Goal: Transaction & Acquisition: Book appointment/travel/reservation

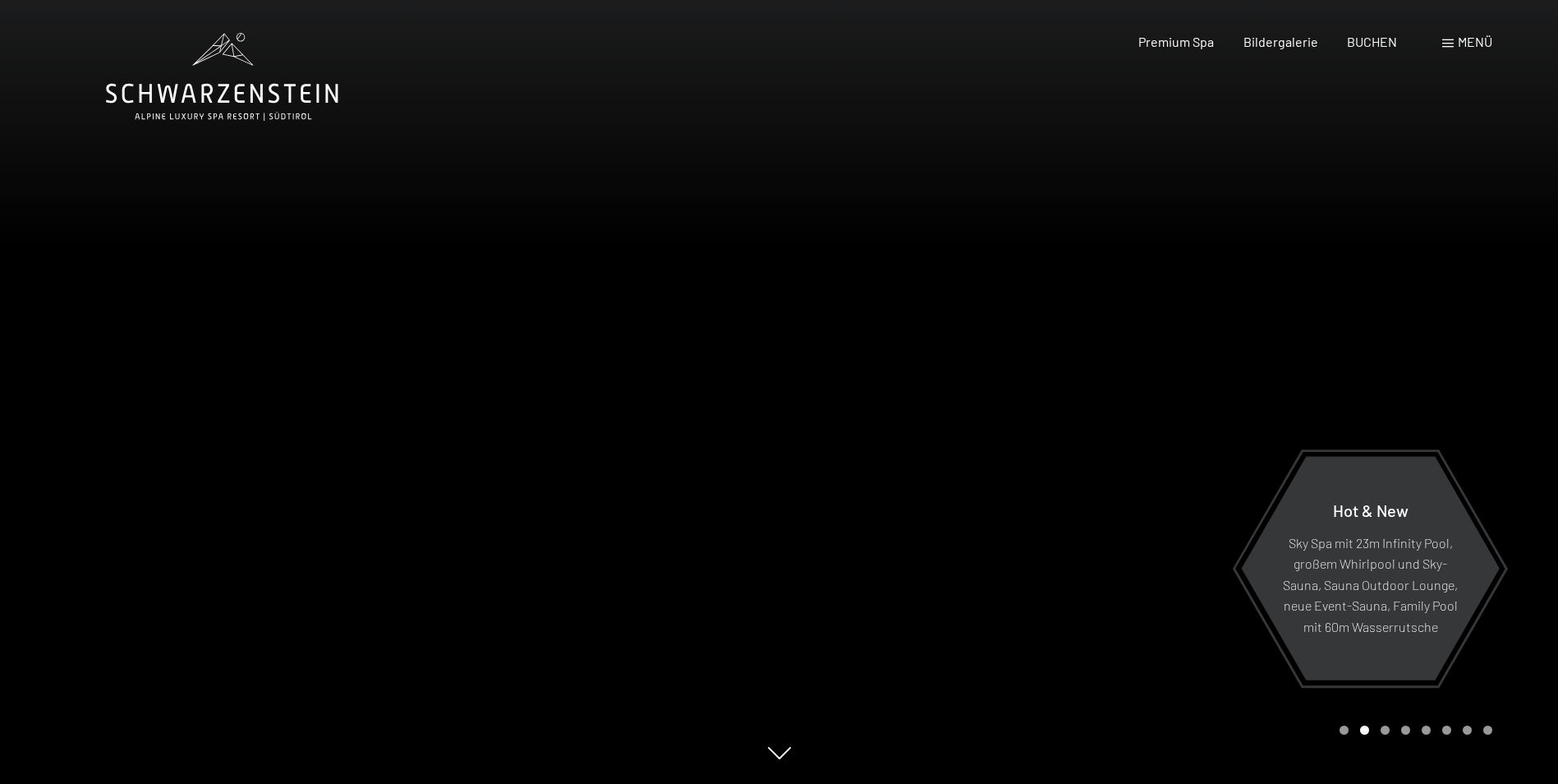
click at [1470, 44] on span "Menü" at bounding box center [1474, 41] width 34 height 16
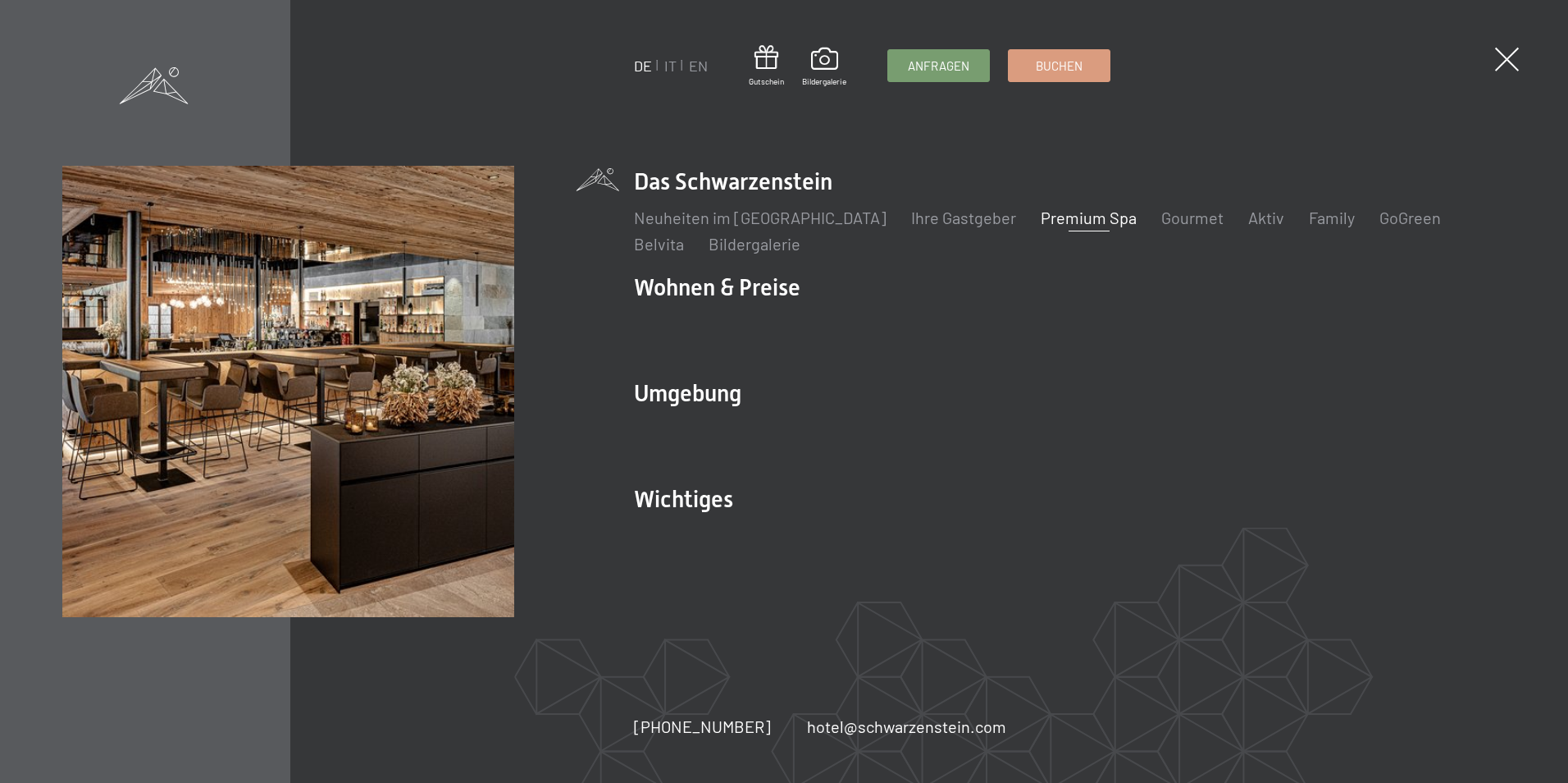
click at [1041, 221] on link "Premium Spa" at bounding box center [1089, 217] width 96 height 19
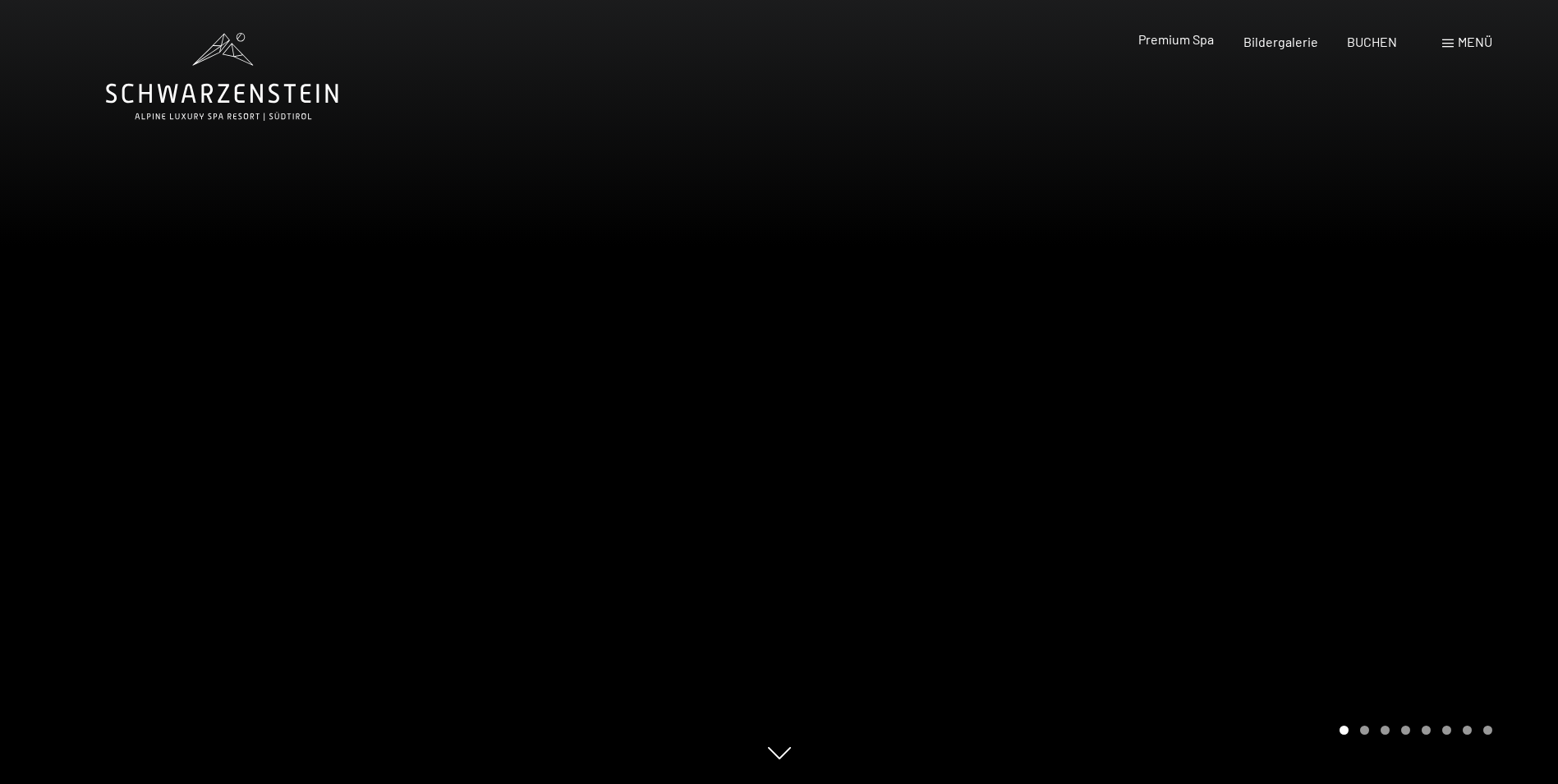
click at [1203, 42] on span "Premium Spa" at bounding box center [1176, 39] width 75 height 16
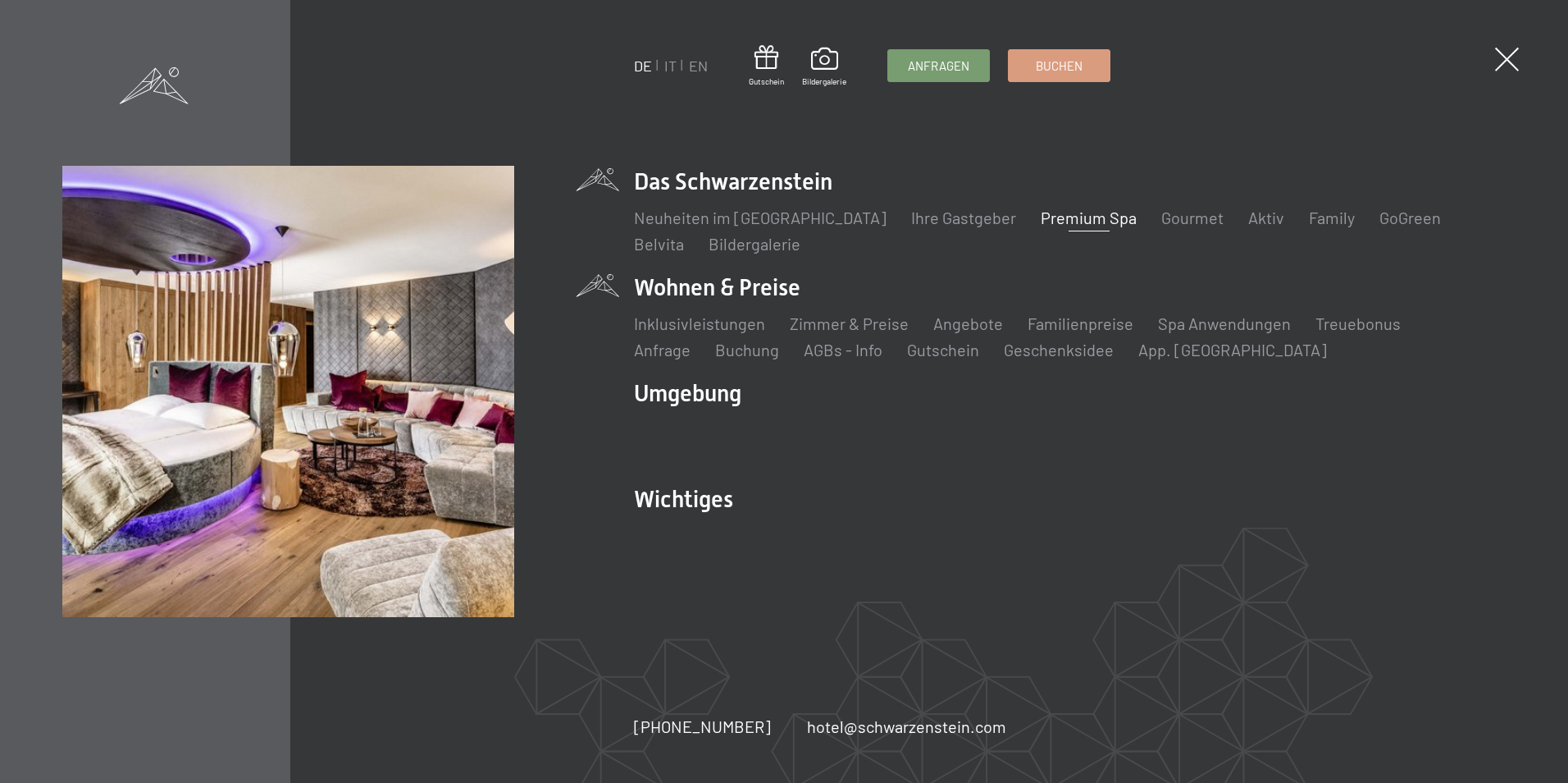
click at [732, 290] on li "Wohnen & Preise Inklusivleistungen Zimmer & Preise Liste Angebote Liste Familie…" at bounding box center [1069, 315] width 871 height 89
click at [701, 326] on link "Inklusivleistungen" at bounding box center [699, 323] width 131 height 19
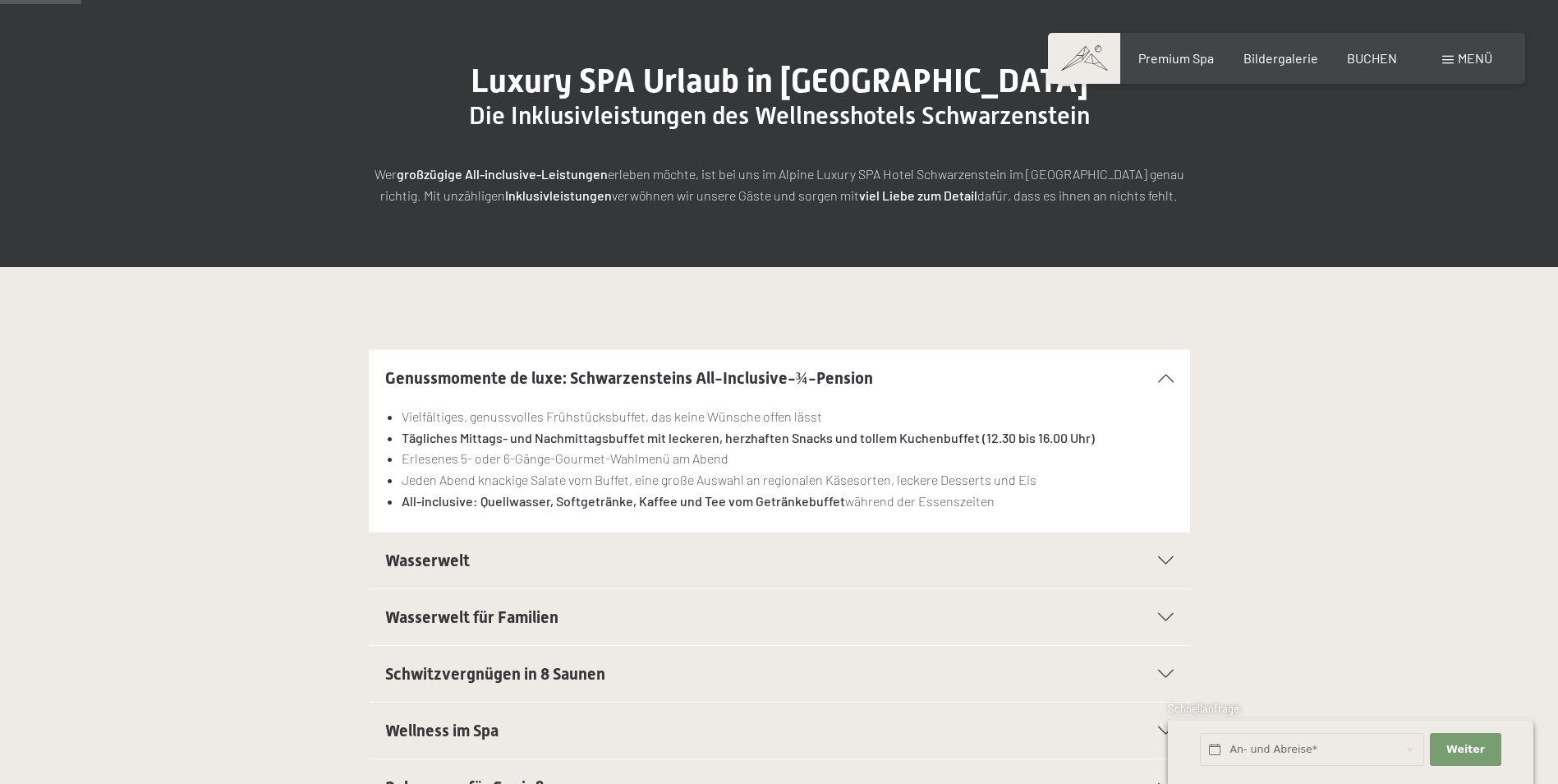
scroll to position [329, 0]
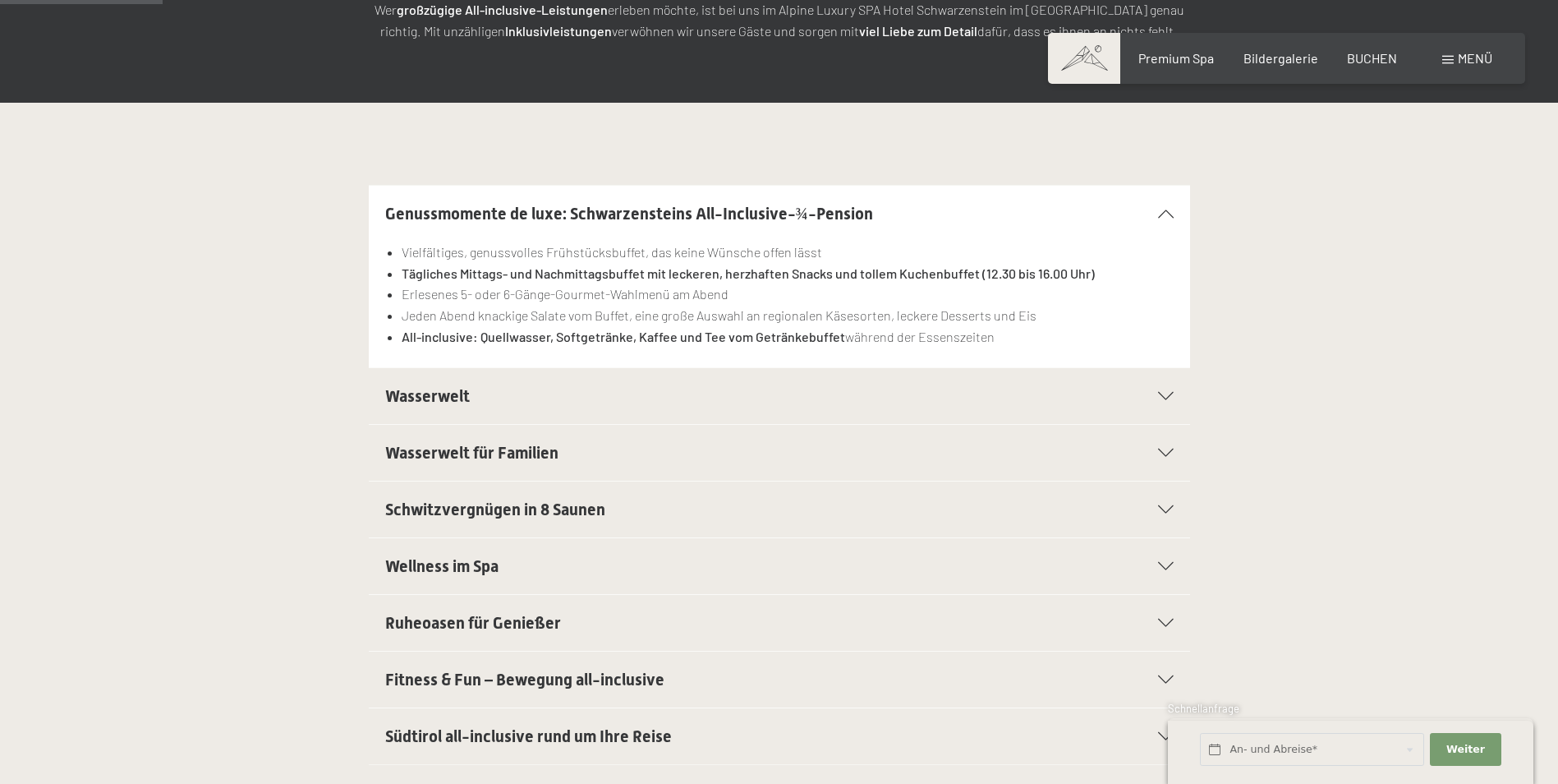
click at [1154, 394] on div at bounding box center [1155, 396] width 36 height 8
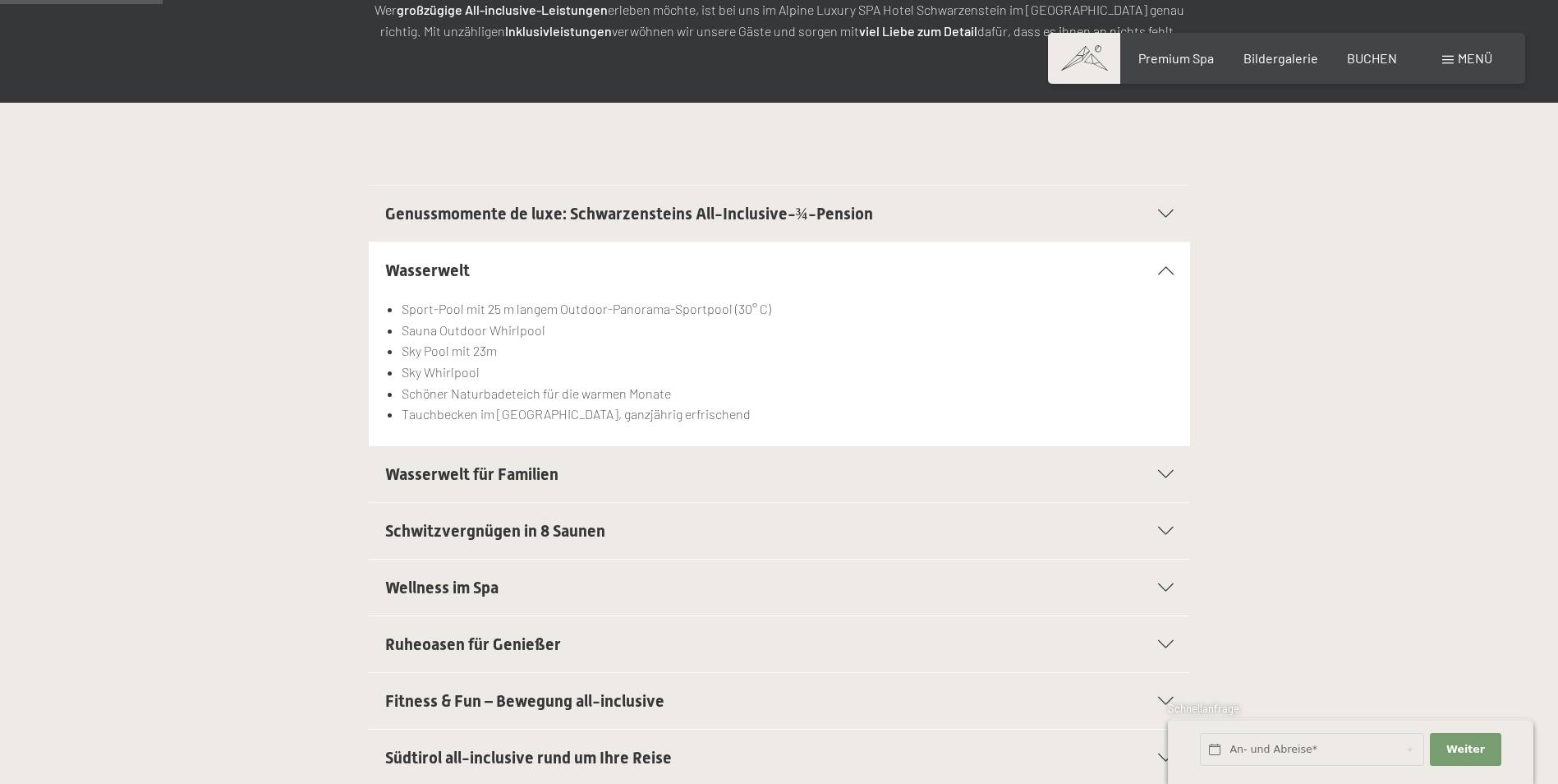
scroll to position [493, 0]
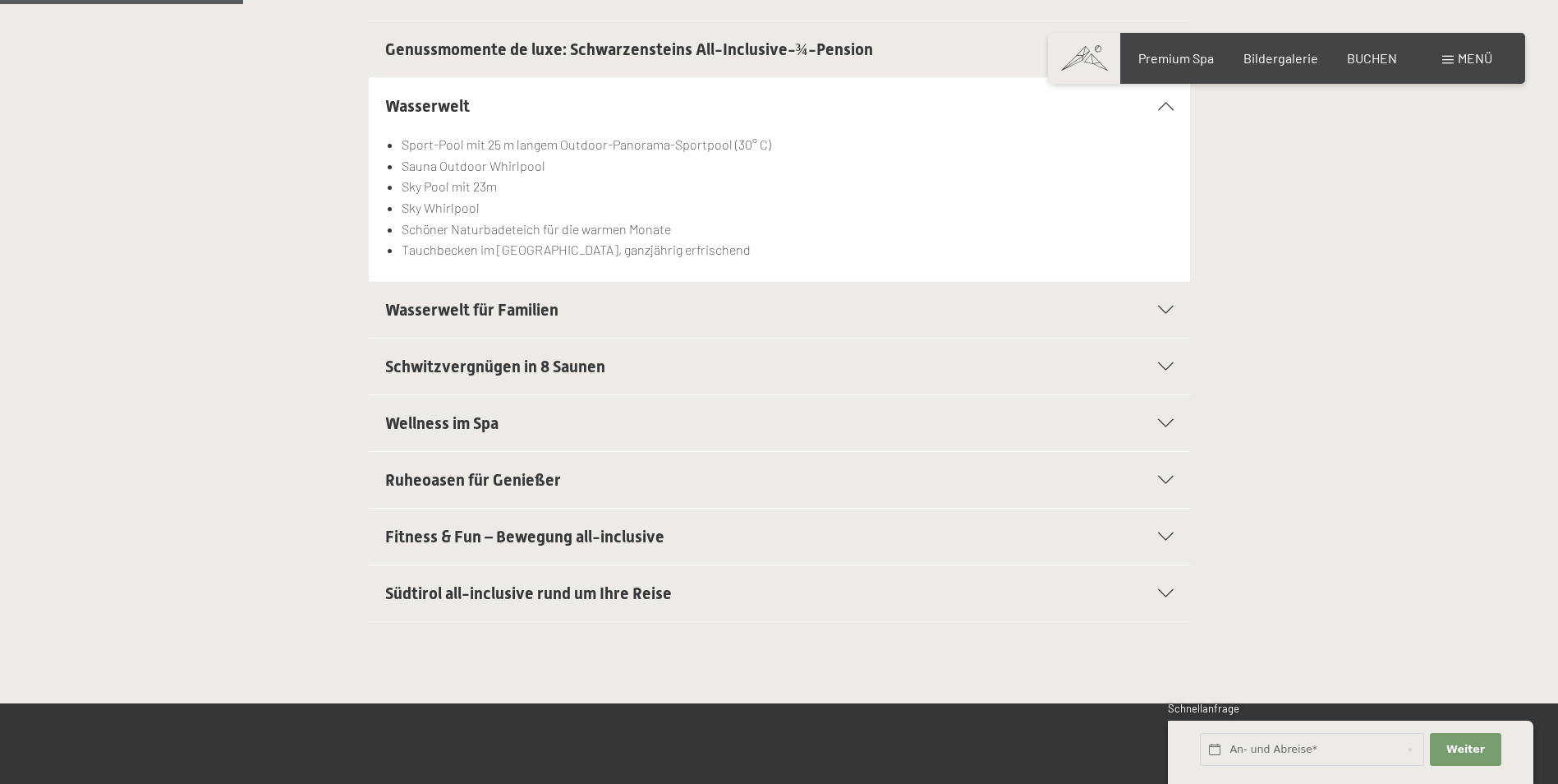
click at [708, 339] on div "Schwitzvergnügen in 8 Saunen" at bounding box center [779, 366] width 789 height 56
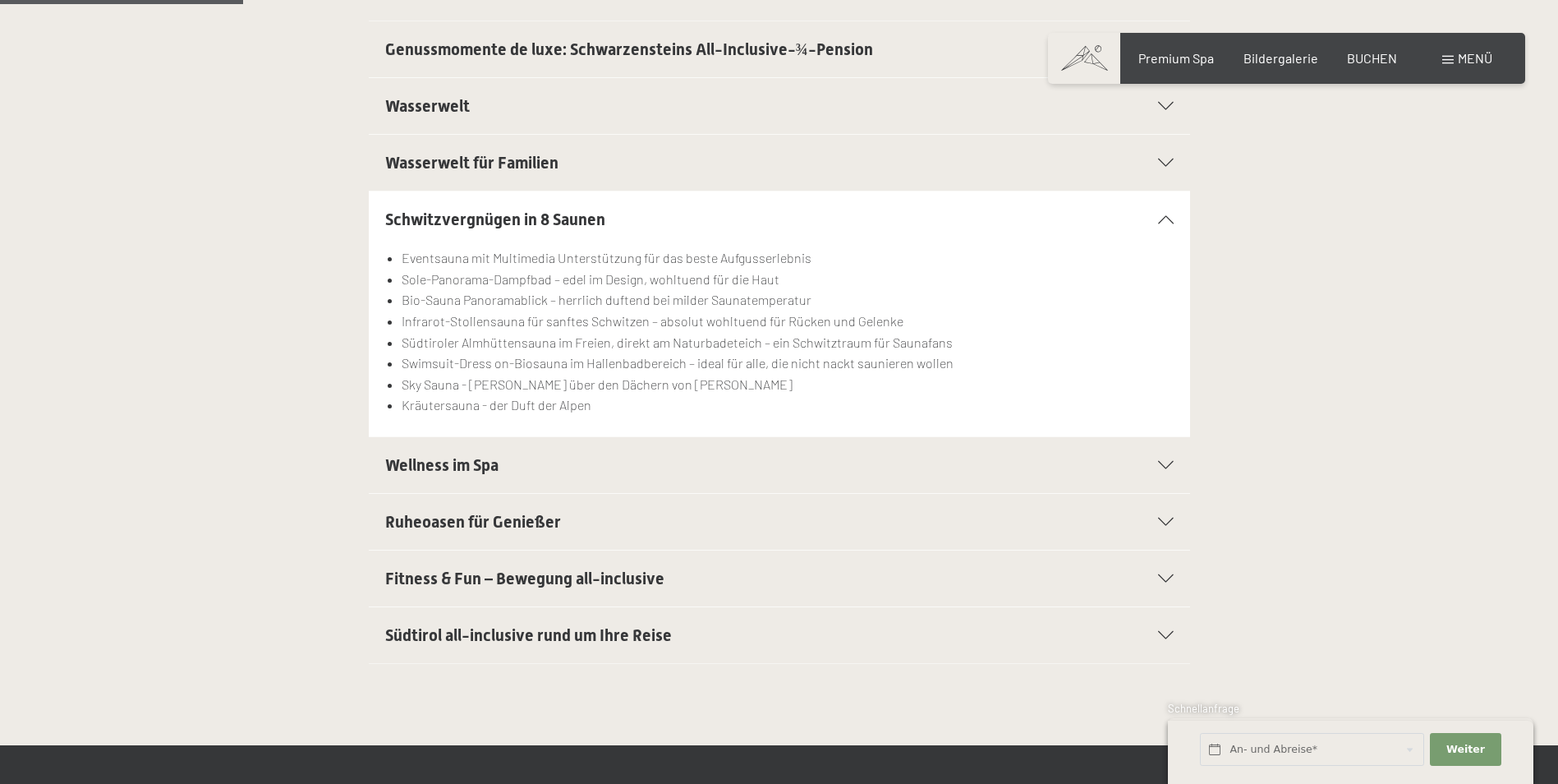
click at [573, 463] on h2 "Wellness im Spa" at bounding box center [740, 465] width 710 height 23
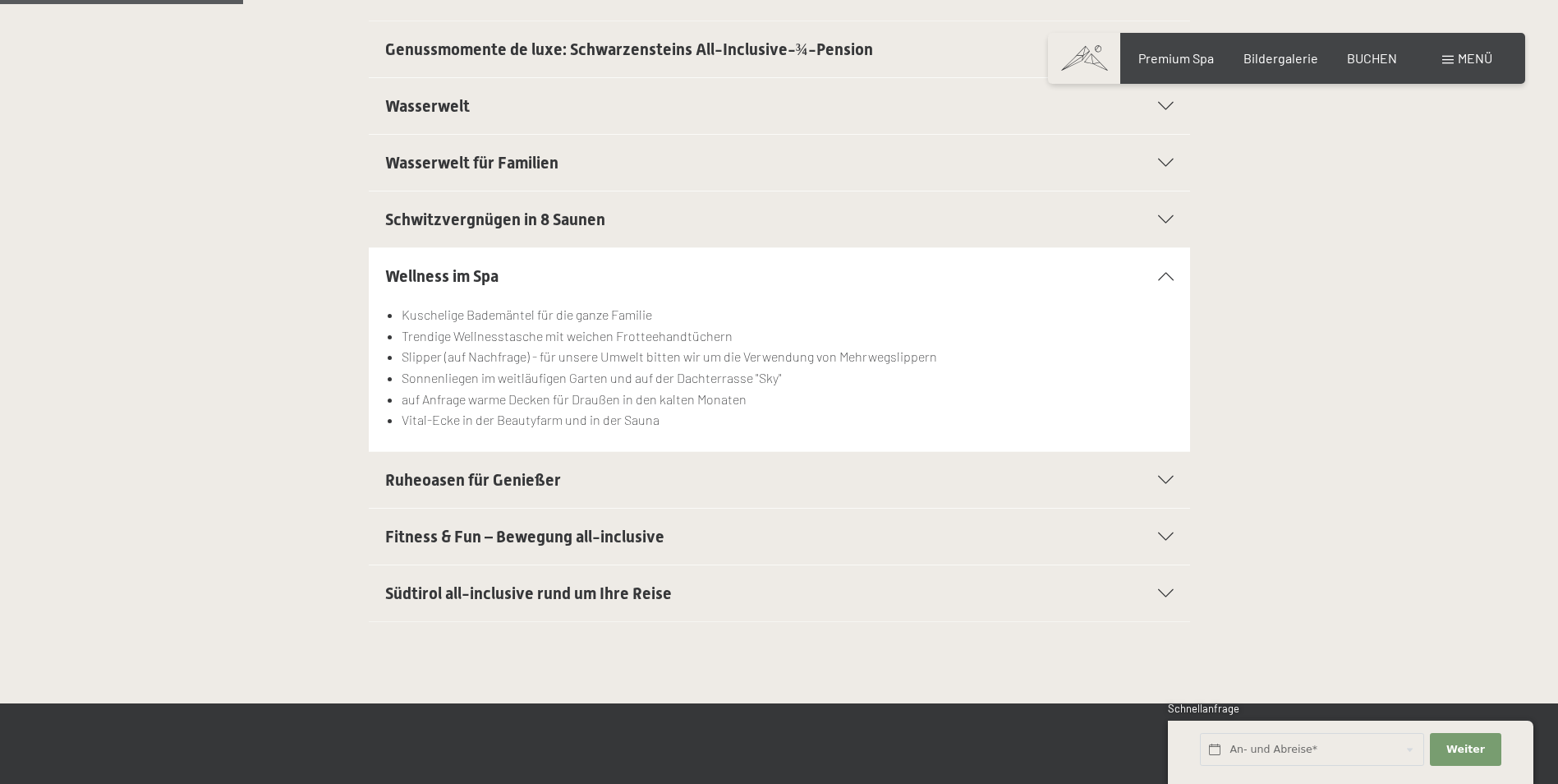
click at [583, 474] on h2 "Ruheoasen für Genießer" at bounding box center [740, 479] width 710 height 23
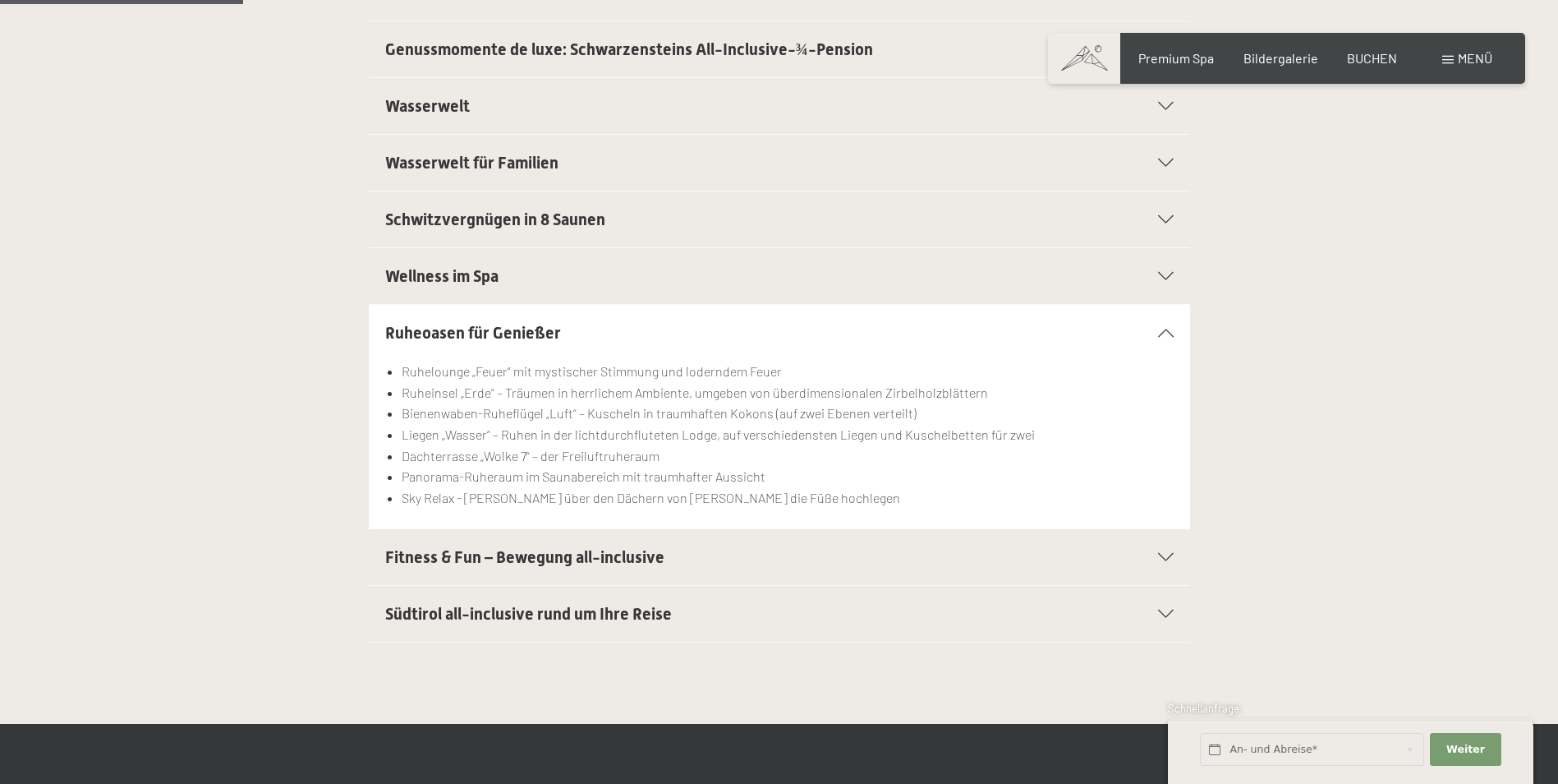
click at [600, 545] on div "Fitness & Fun – Bewegung all-inclusive" at bounding box center [779, 557] width 789 height 56
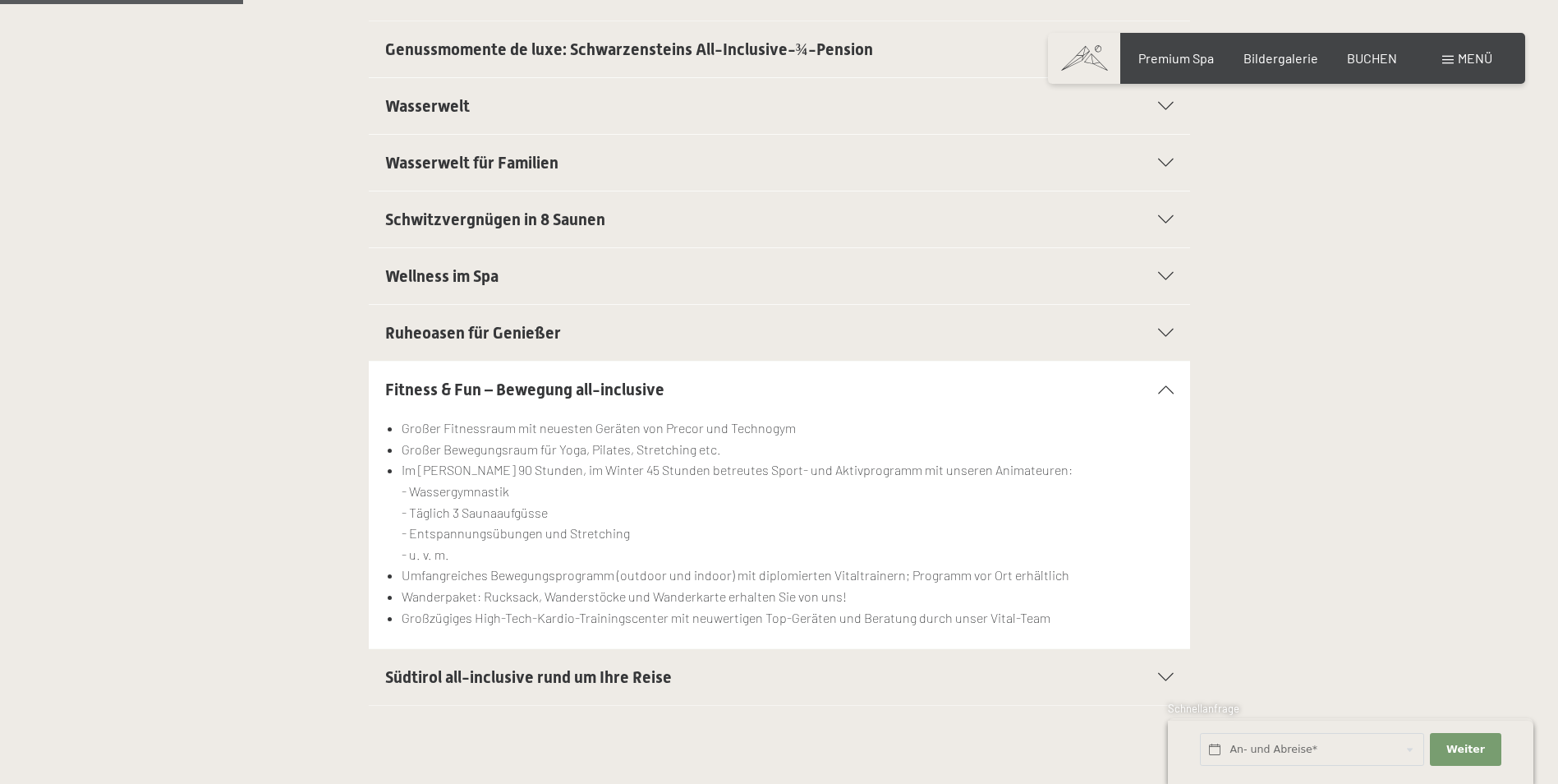
scroll to position [575, 0]
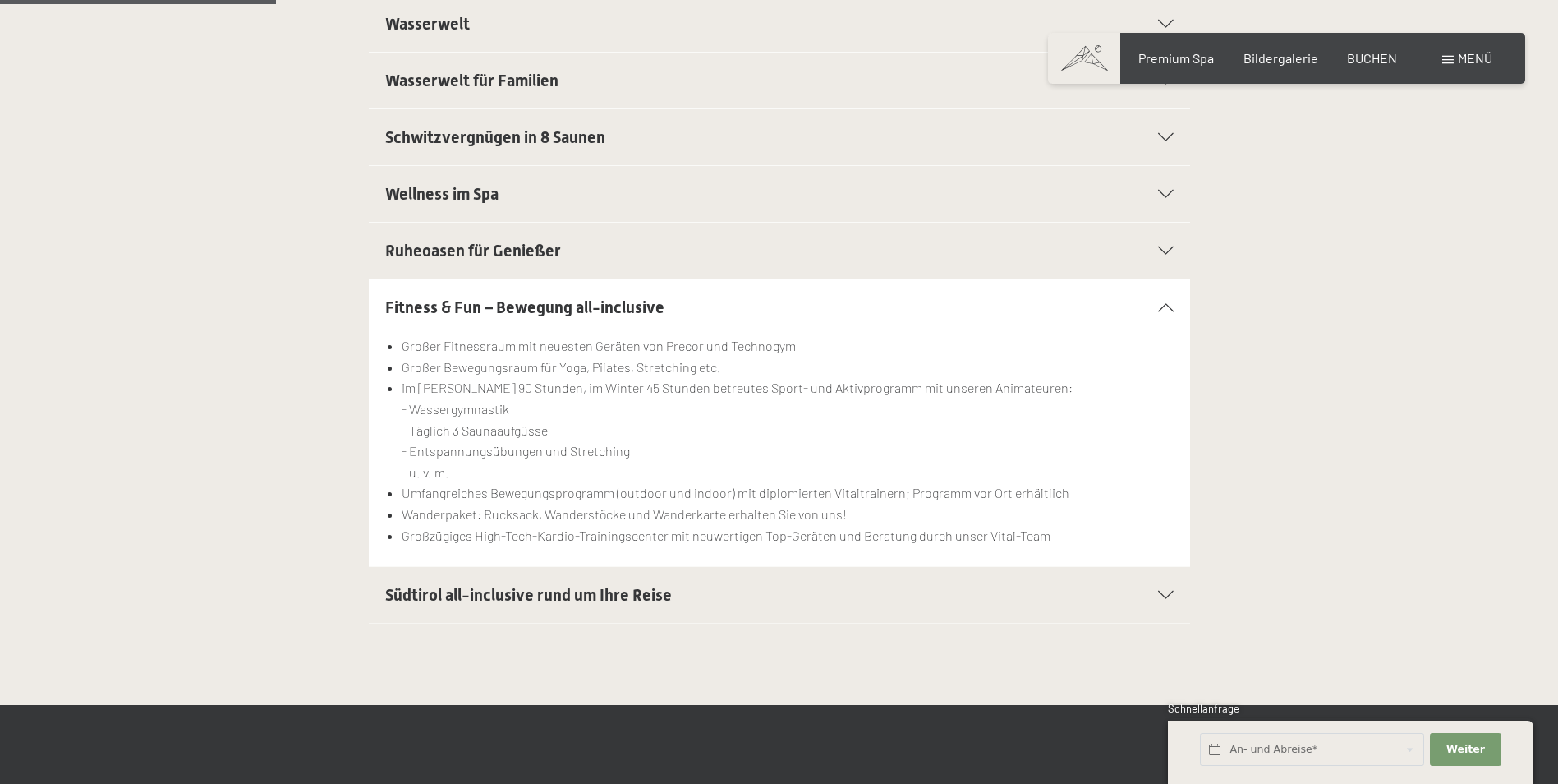
click at [616, 605] on h2 "Südtirol all-inclusive rund um Ihre Reise" at bounding box center [740, 594] width 710 height 23
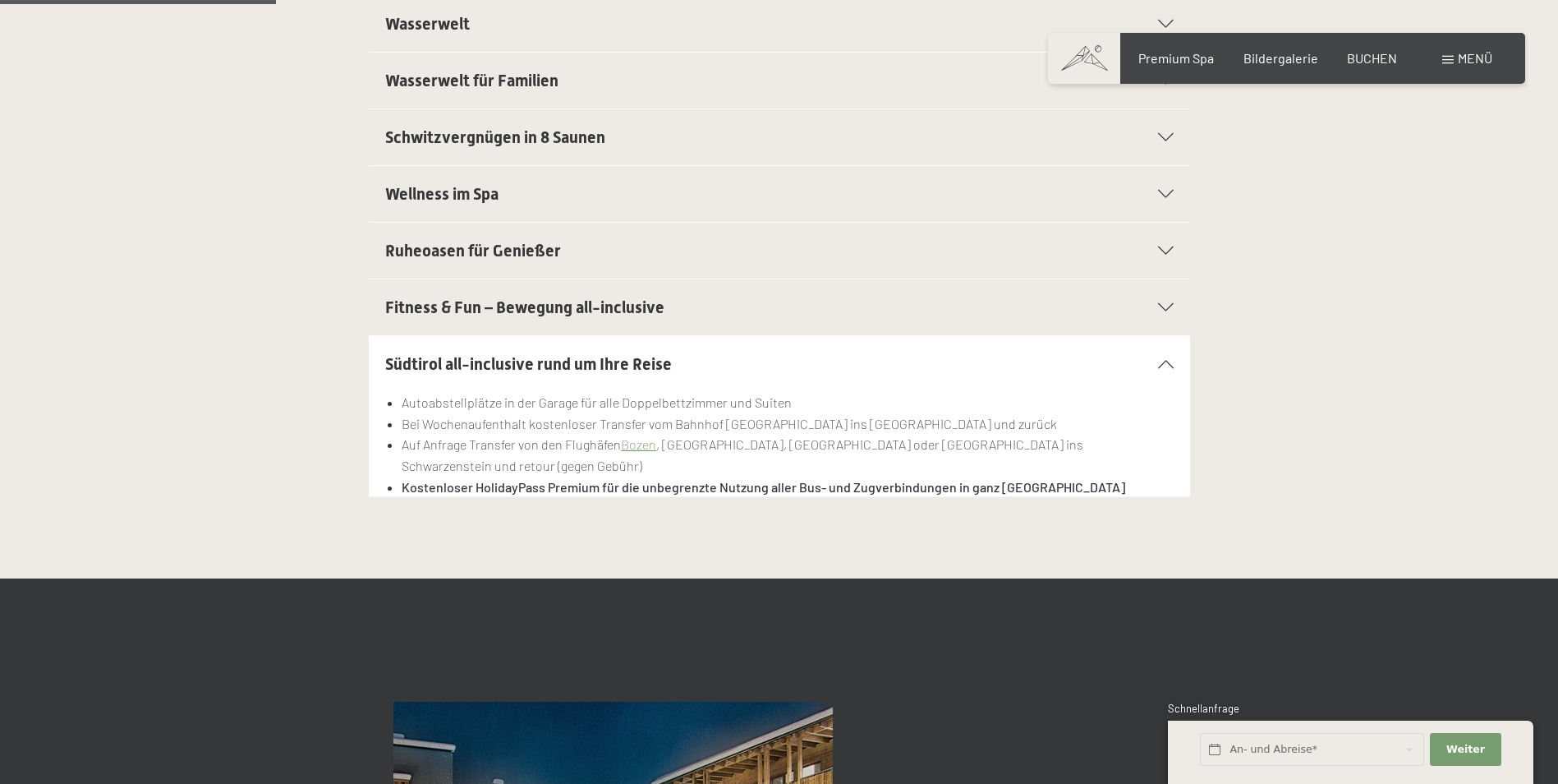
click at [1139, 355] on div "Südtirol all-inclusive rund um Ihre Reise" at bounding box center [779, 363] width 789 height 56
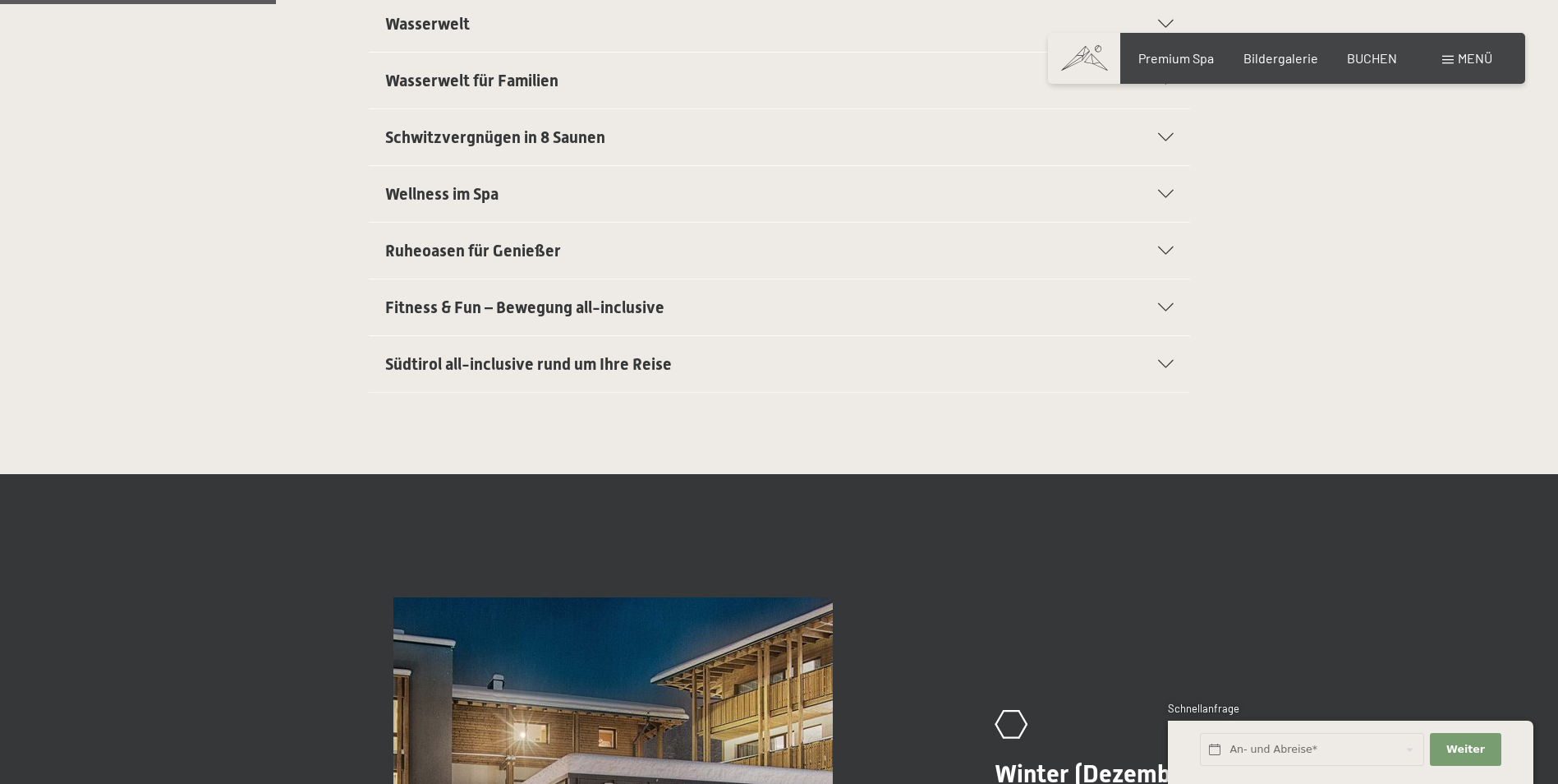
click at [524, 312] on span "Fitness & Fun – Bewegung all-inclusive" at bounding box center [525, 306] width 279 height 19
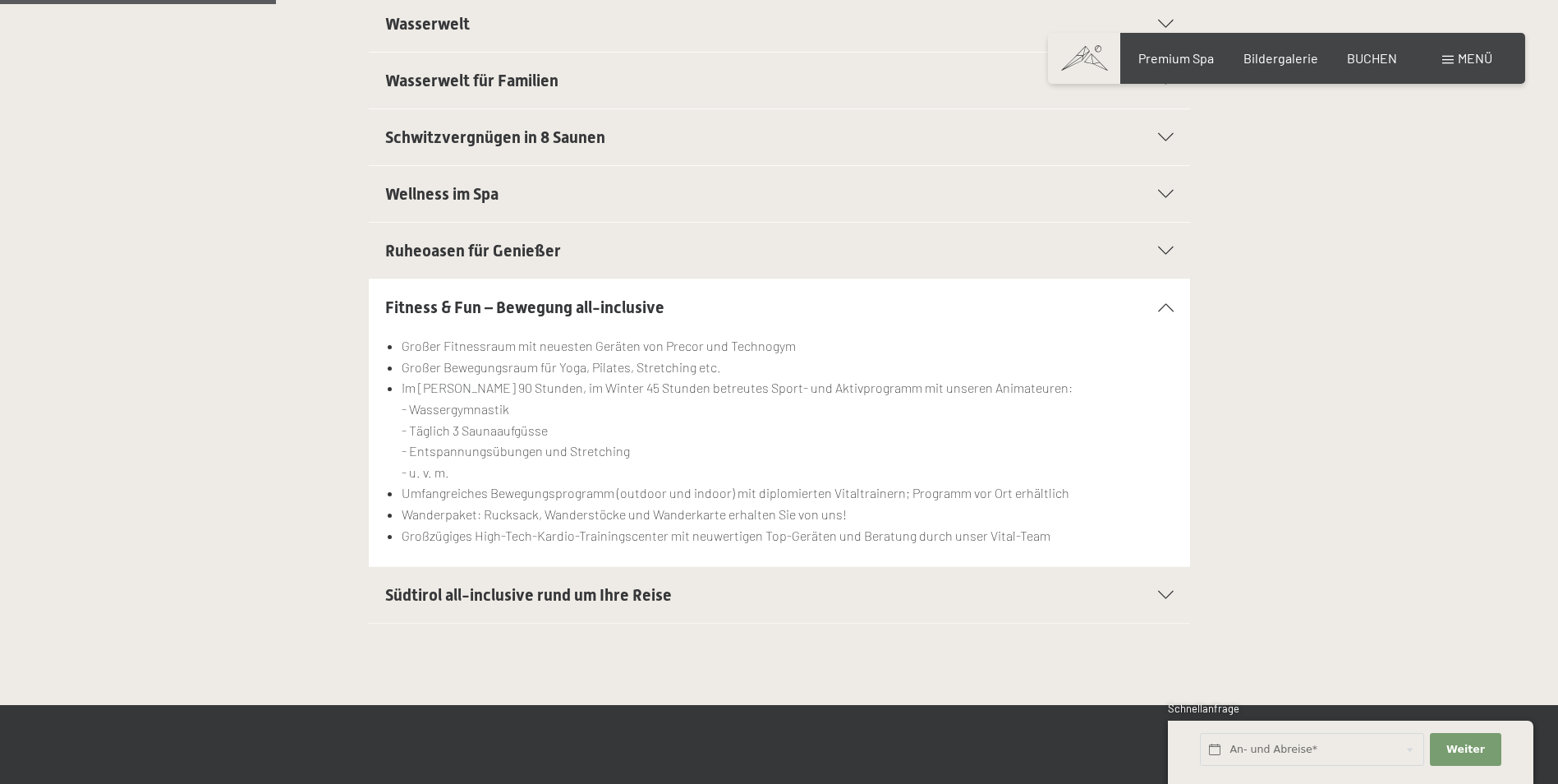
click at [456, 266] on div "Ruheoasen für Genießer" at bounding box center [779, 250] width 789 height 56
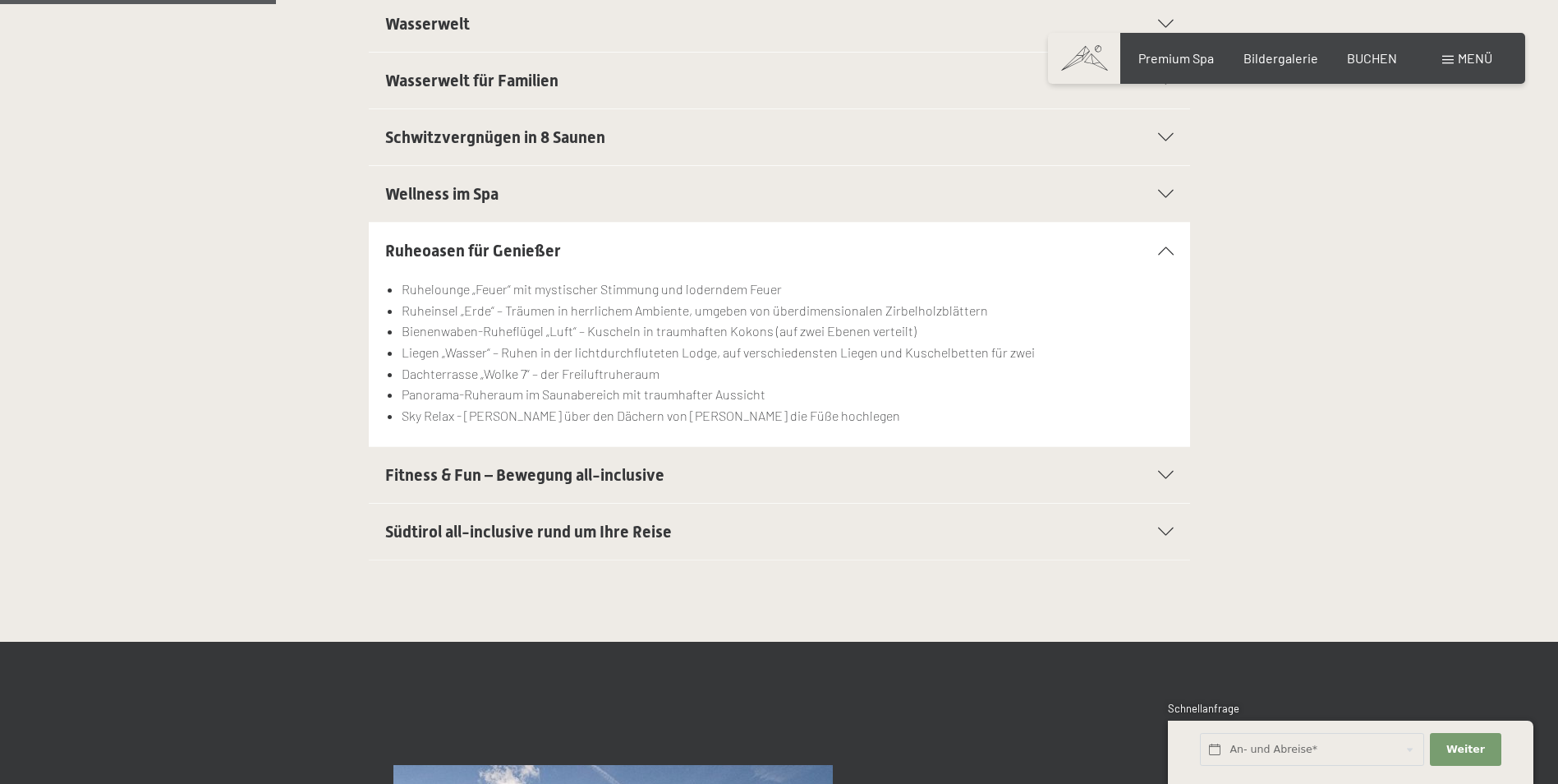
click at [457, 254] on span "Ruheoasen für Genießer" at bounding box center [473, 250] width 176 height 19
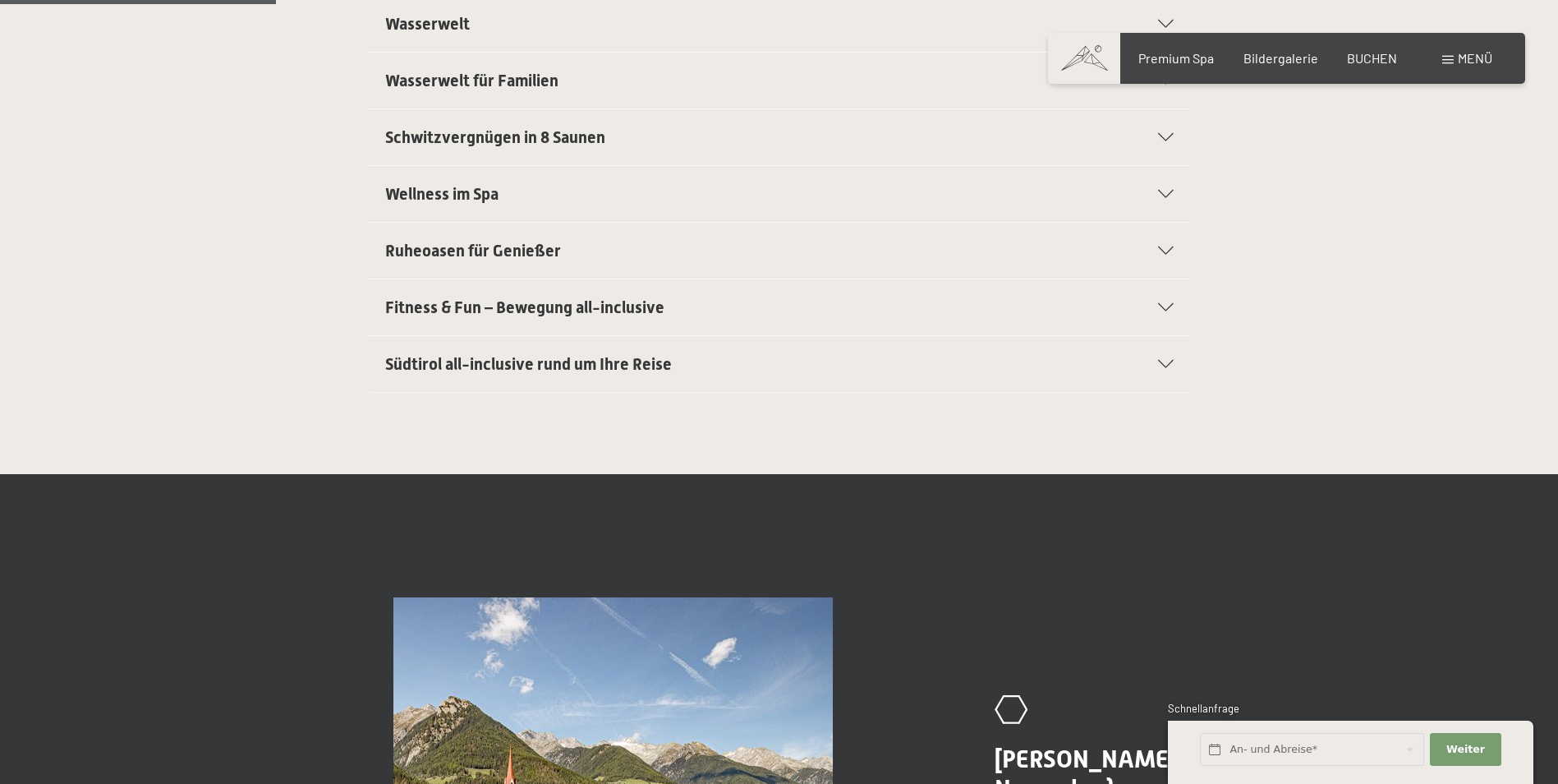
click at [457, 254] on span "Ruheoasen für Genießer" at bounding box center [473, 250] width 176 height 19
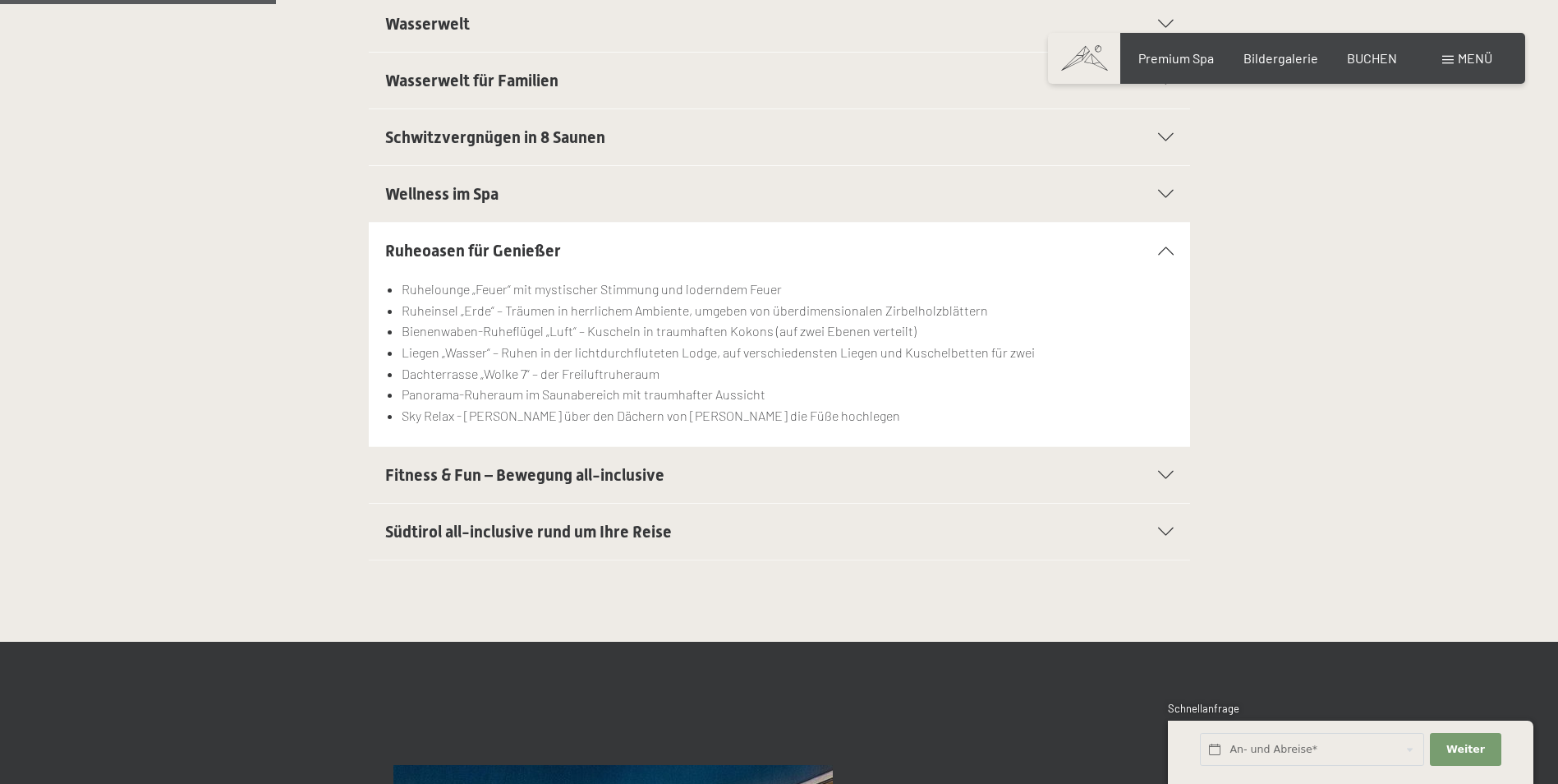
scroll to position [493, 0]
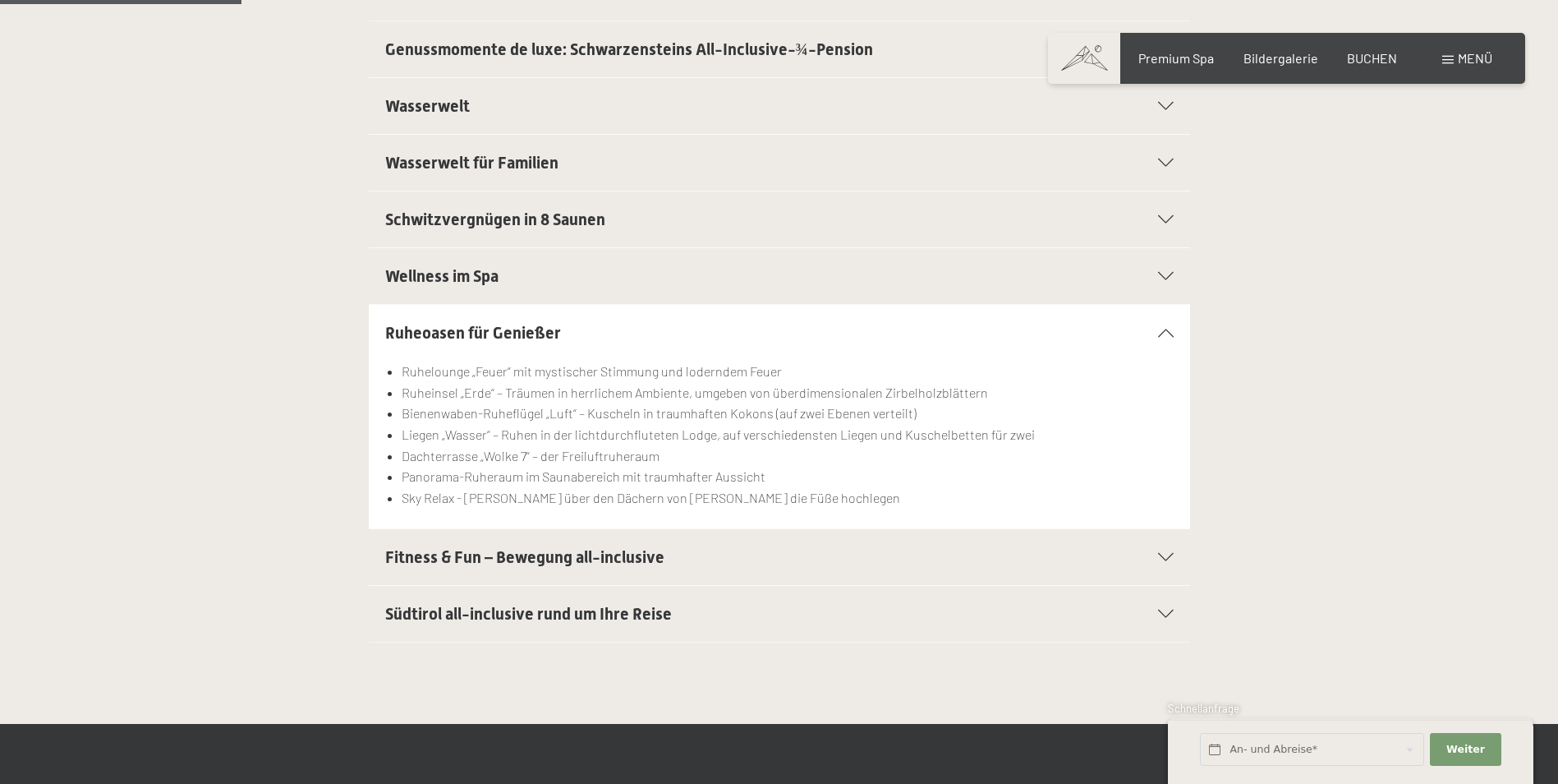
click at [1166, 337] on div "Ruheoasen für Genießer" at bounding box center [779, 332] width 789 height 56
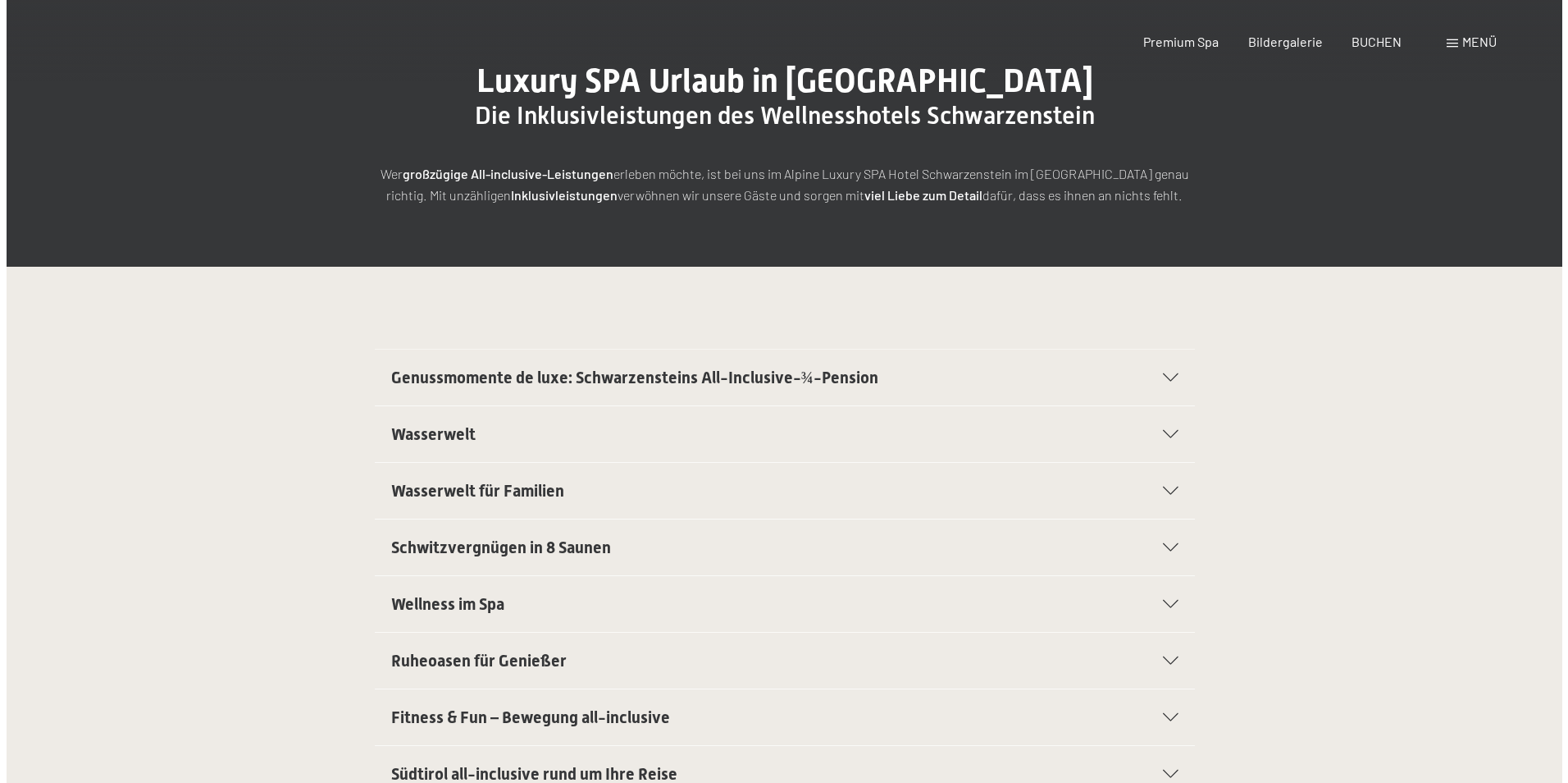
scroll to position [0, 0]
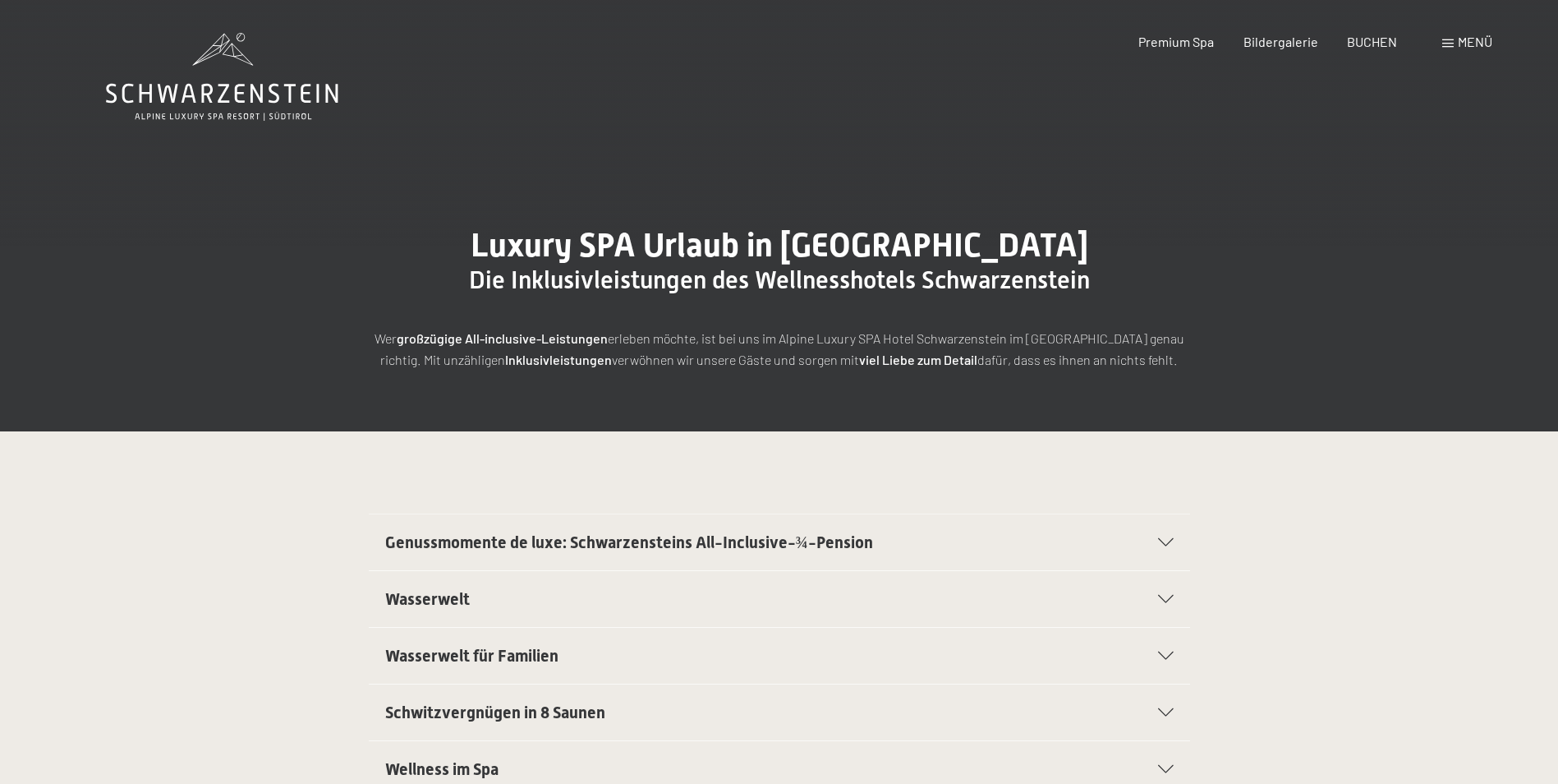
click at [1454, 47] on div "Menü" at bounding box center [1467, 42] width 50 height 18
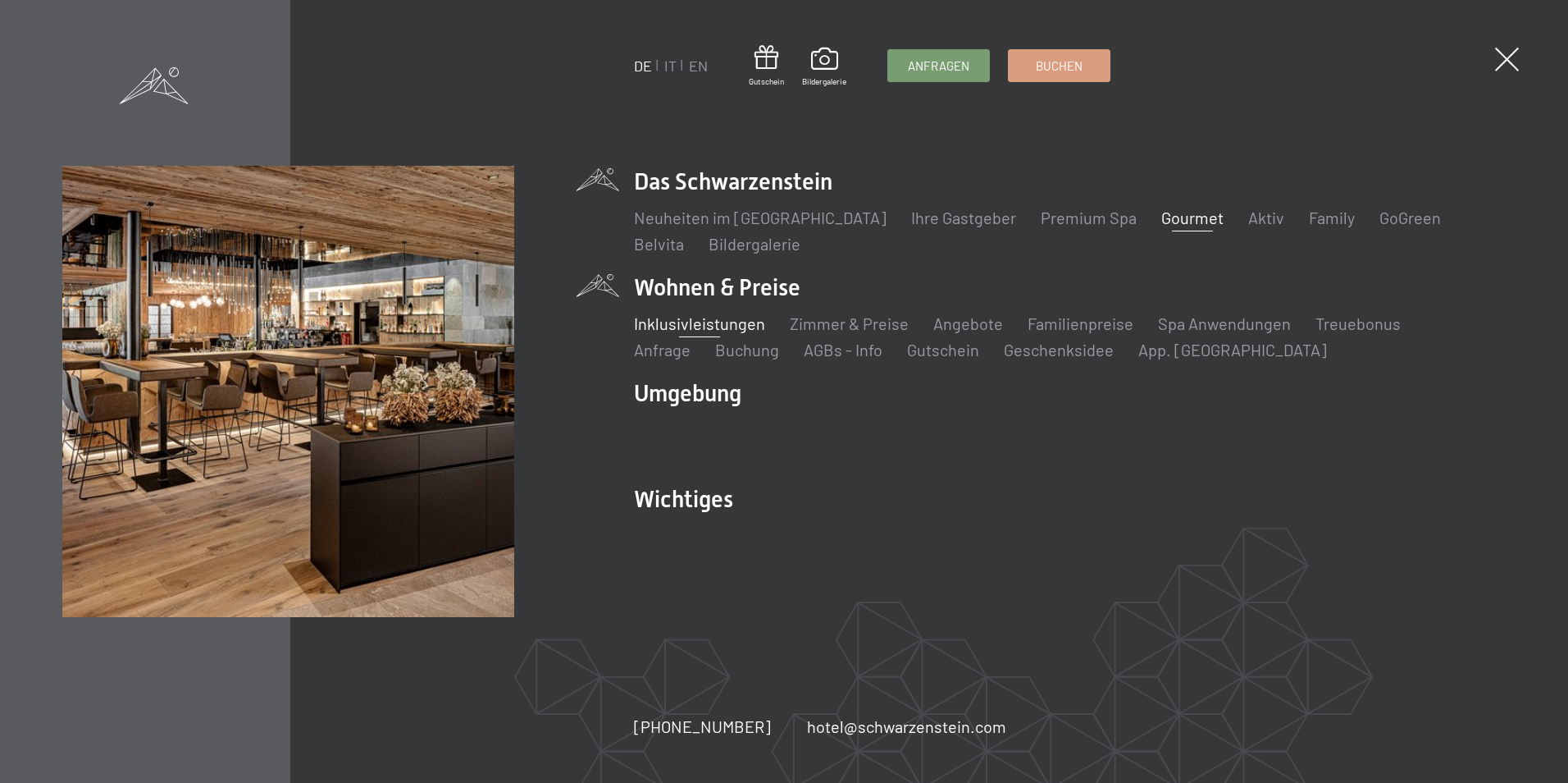
click at [1166, 225] on link "Gourmet" at bounding box center [1192, 217] width 62 height 19
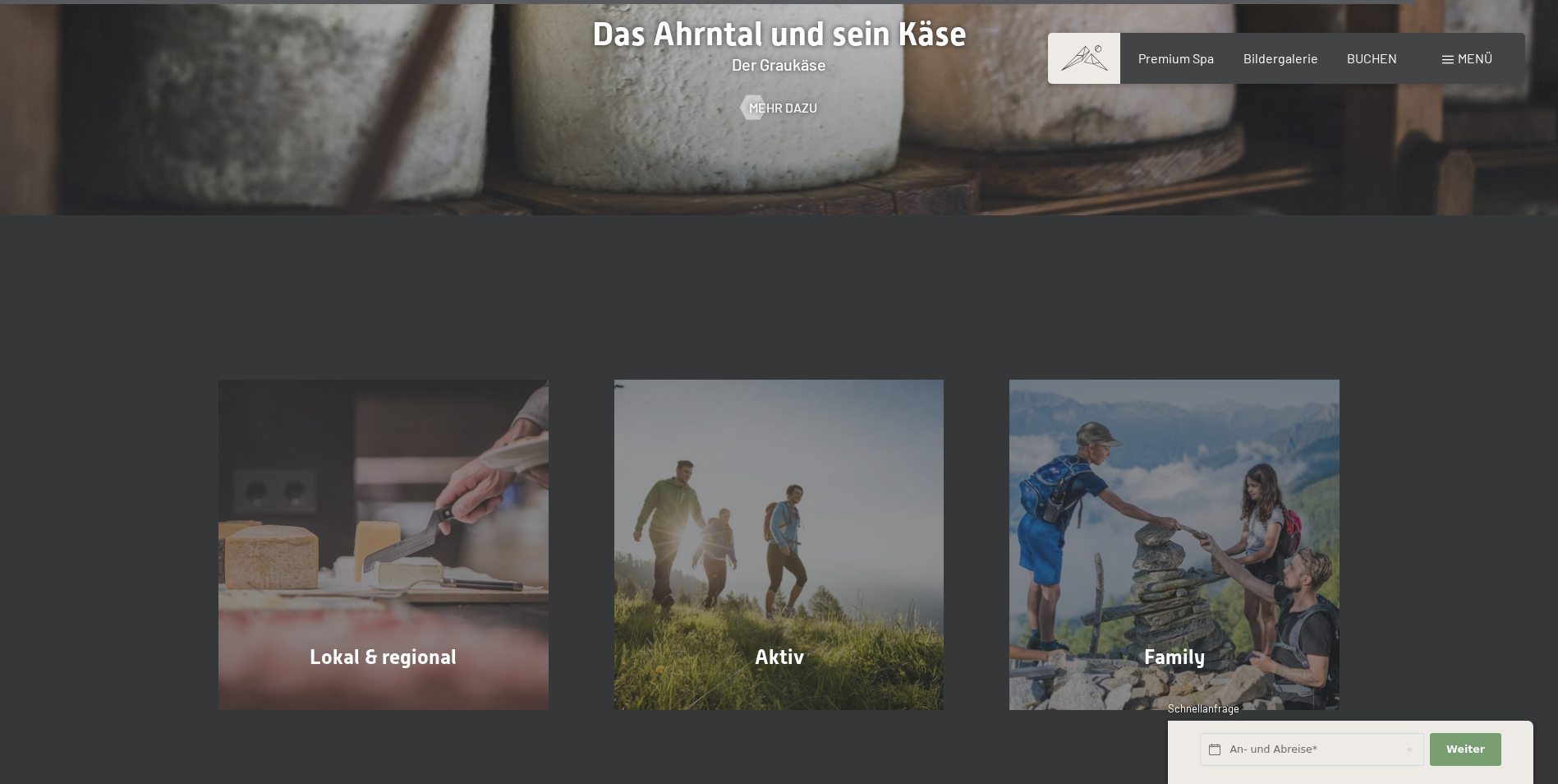
scroll to position [5165, 0]
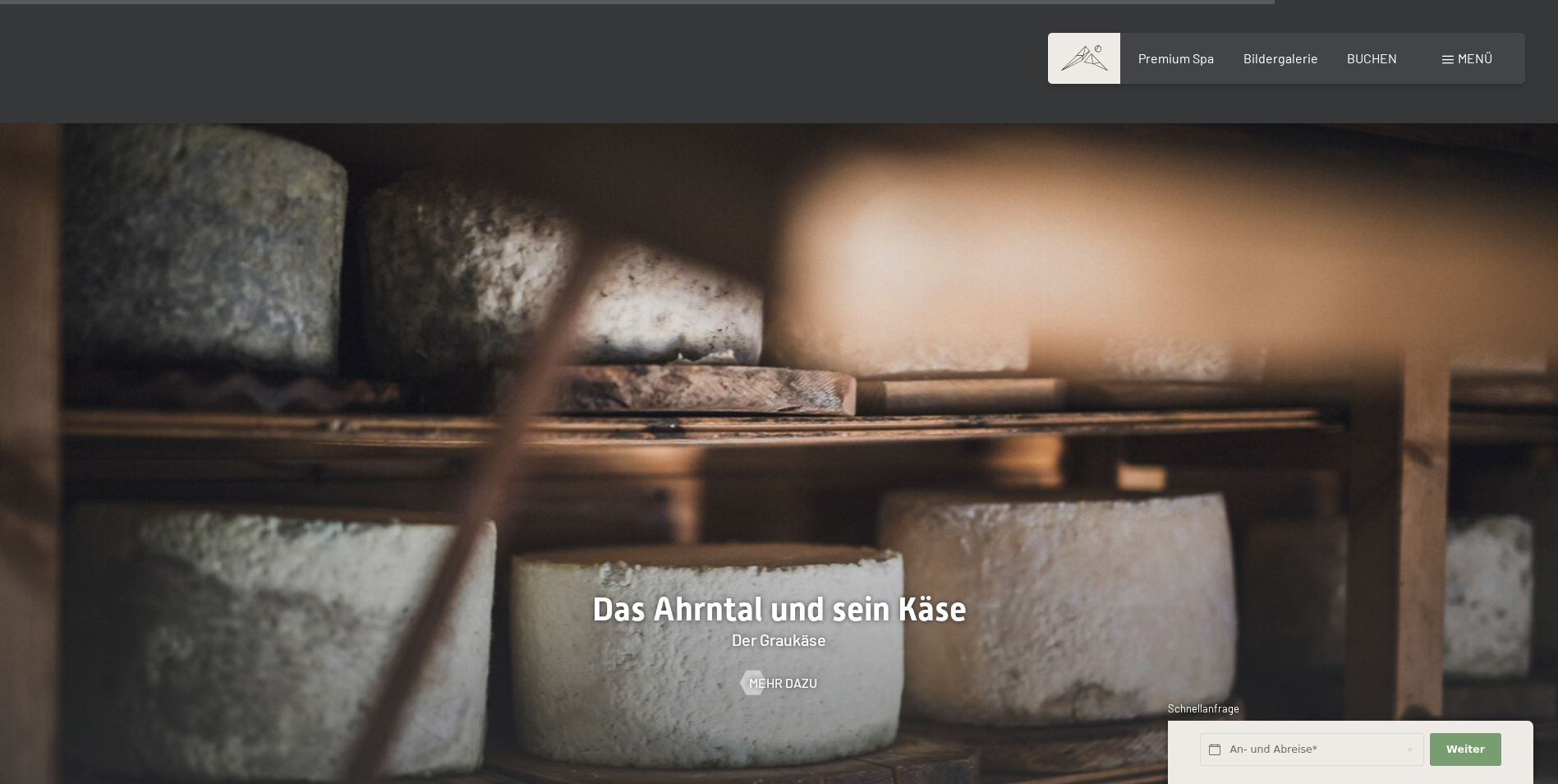
click at [1437, 62] on div "Buchen Anfragen Premium Spa Bildergalerie BUCHEN Menü DE IT EN Gutschein Bilder…" at bounding box center [1287, 59] width 411 height 18
click at [1471, 57] on span "Menü" at bounding box center [1474, 57] width 34 height 16
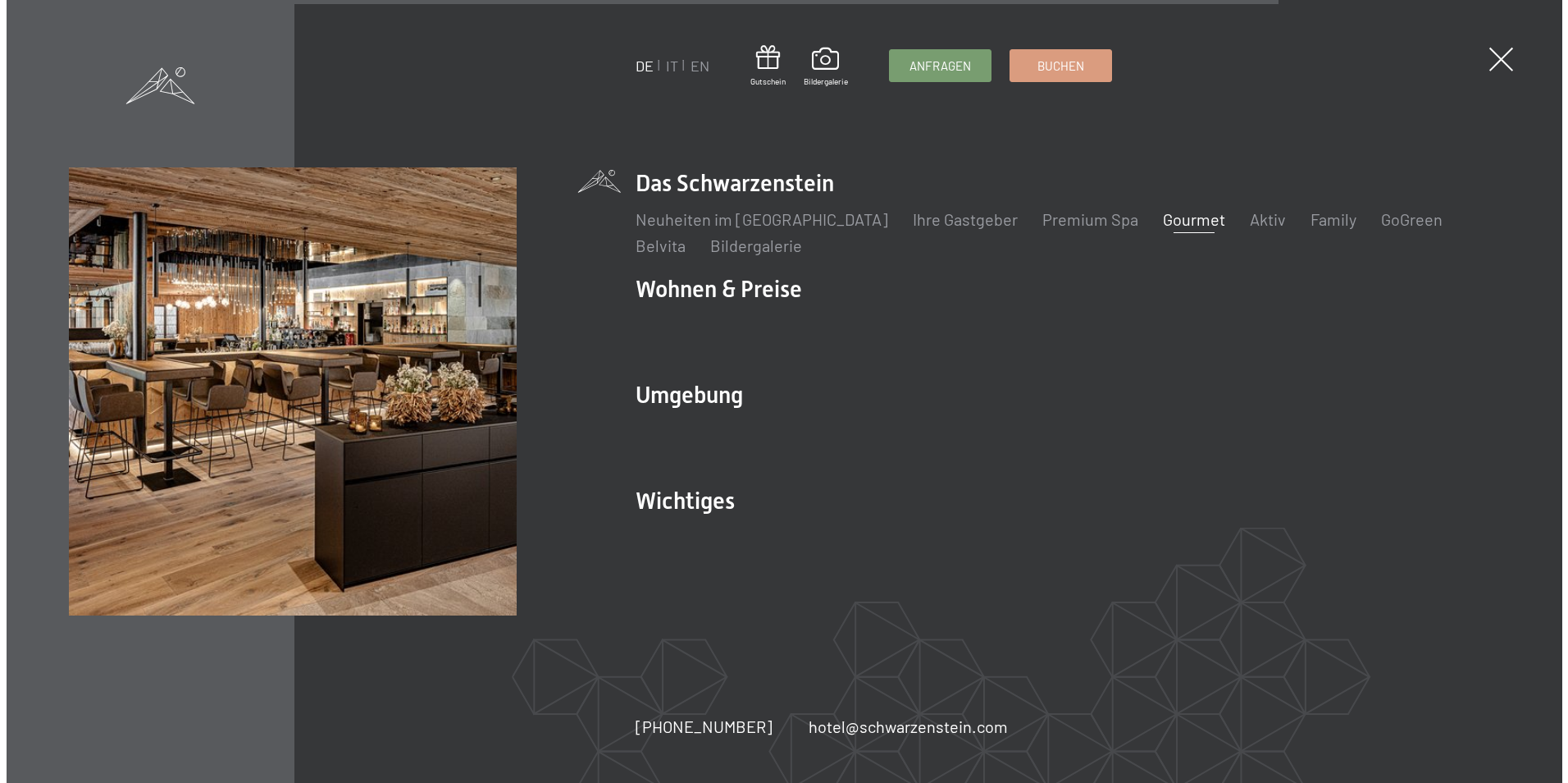
scroll to position [5175, 0]
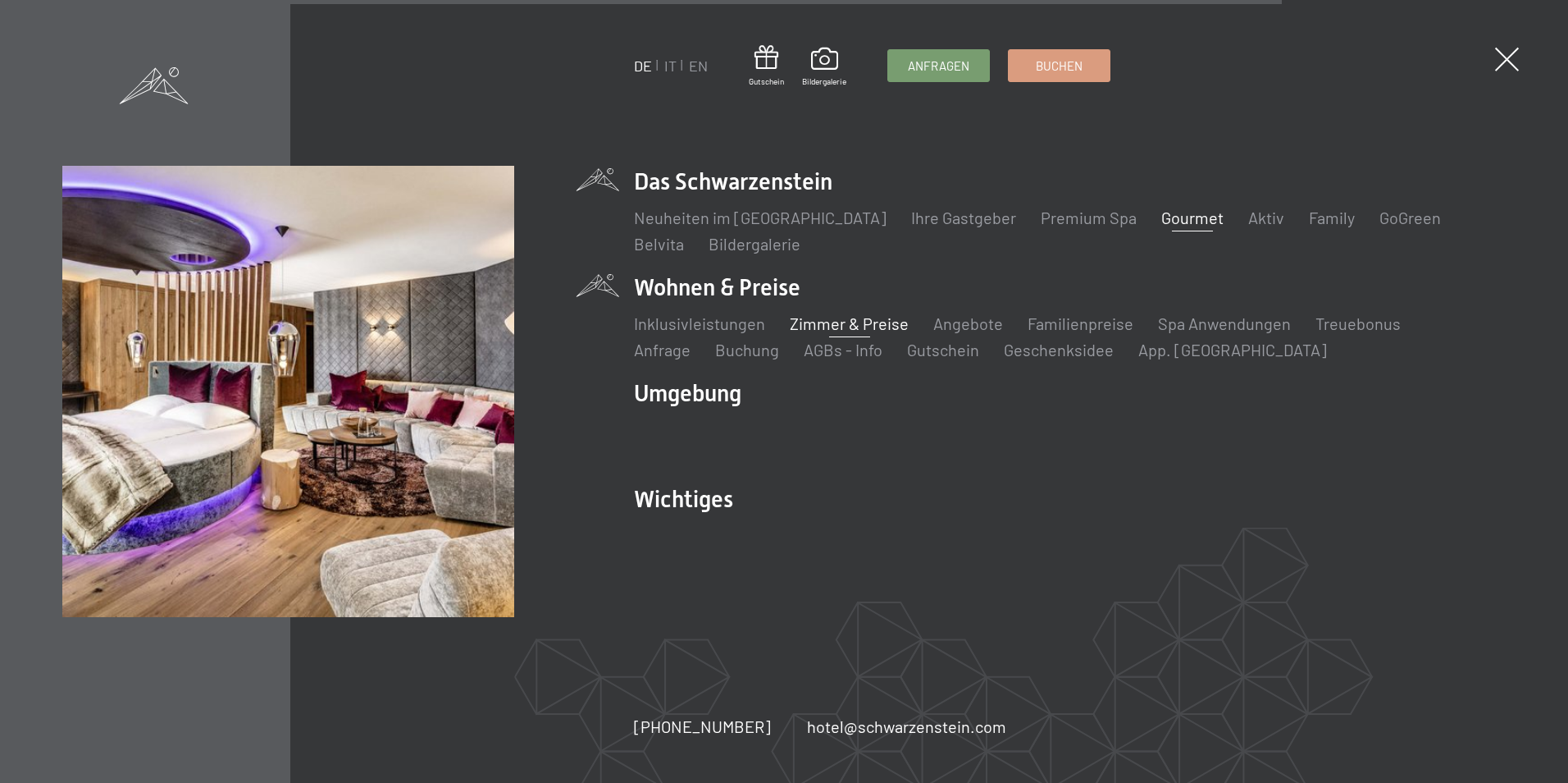
click at [821, 317] on link "Zimmer & Preise" at bounding box center [849, 323] width 118 height 19
